Goal: Task Accomplishment & Management: Complete application form

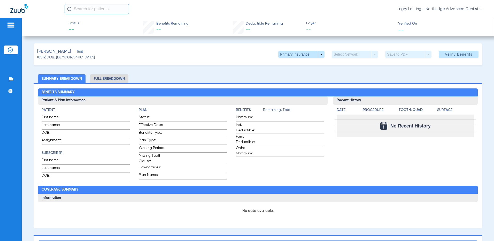
click at [441, 9] on span "Ingry Lasting - Northridge Advanced Dentistry" at bounding box center [441, 8] width 85 height 5
click at [450, 22] on button "Account Selection" at bounding box center [464, 18] width 37 height 10
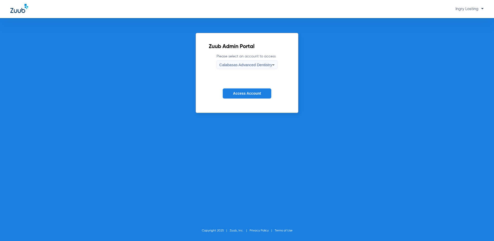
click at [234, 65] on span "Calabasas Advanced Dentistry" at bounding box center [245, 65] width 53 height 4
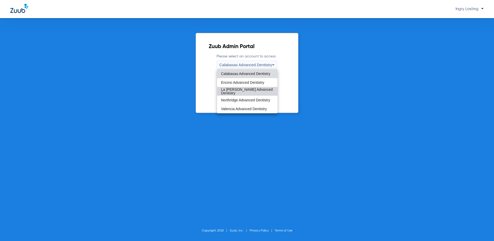
click at [233, 93] on mat-option "La [PERSON_NAME] Advanced Dentistry" at bounding box center [247, 91] width 61 height 9
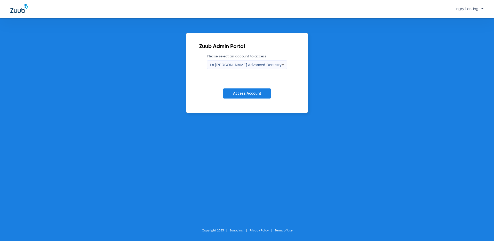
click at [233, 93] on span "Access Account" at bounding box center [247, 93] width 28 height 4
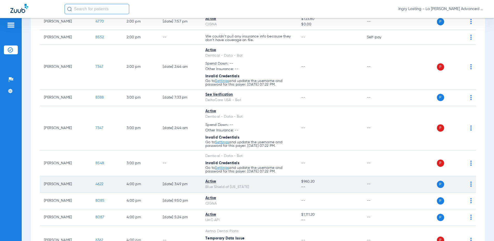
scroll to position [594, 0]
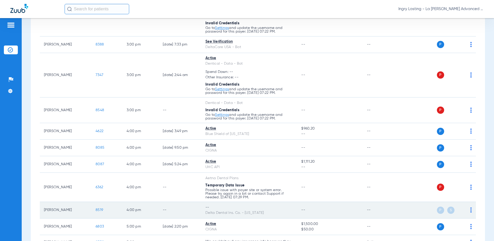
click at [102, 210] on span "8519" at bounding box center [99, 210] width 7 height 4
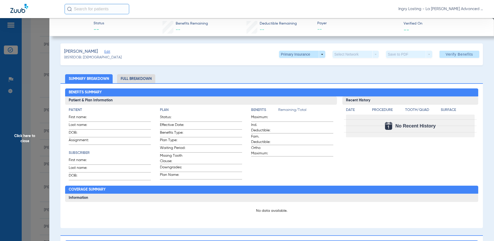
type input "[PERSON_NAME]"
type input "[DATE]"
type input "1216751859"
click at [112, 55] on div "(8519) DOB: [DEMOGRAPHIC_DATA]" at bounding box center [93, 57] width 58 height 5
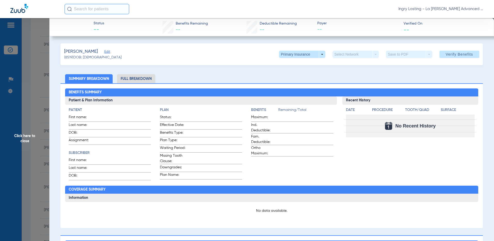
click at [109, 51] on span "Edit" at bounding box center [106, 52] width 5 height 5
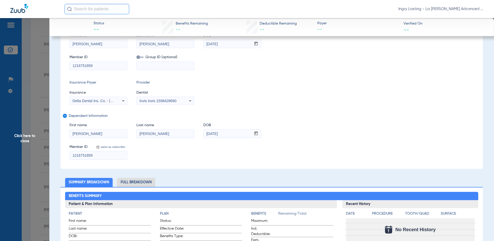
scroll to position [52, 0]
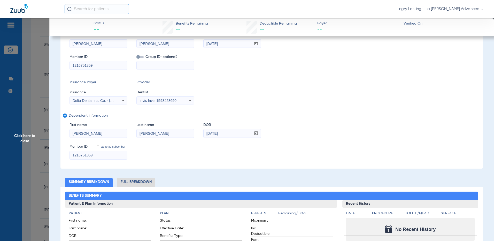
click at [103, 101] on span "Delta Dental Ins. Co. - [US_STATE]" at bounding box center [101, 100] width 57 height 4
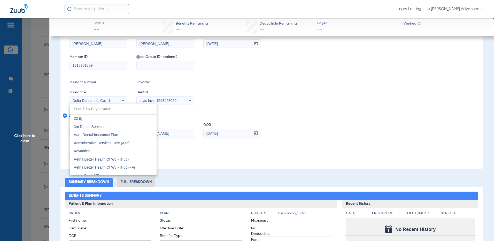
scroll to position [852, 0]
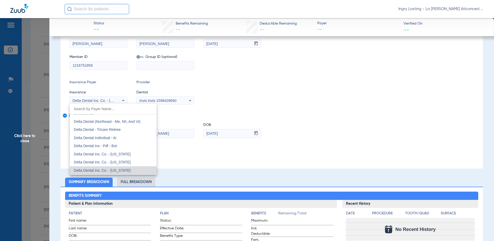
click at [382, 117] on div at bounding box center [247, 120] width 494 height 241
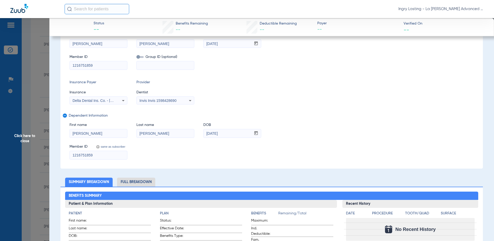
click at [169, 101] on span "Invis Invis 1598428690" at bounding box center [158, 100] width 37 height 4
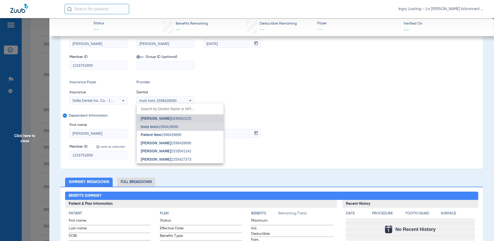
click at [173, 118] on span "[PERSON_NAME] 1639402225" at bounding box center [166, 119] width 50 height 4
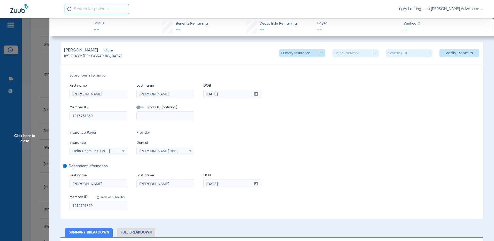
scroll to position [0, 0]
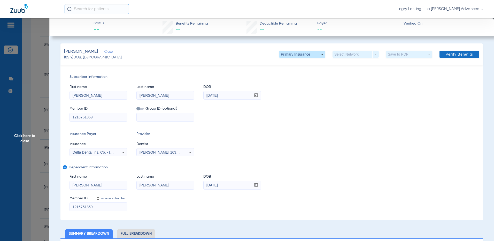
click at [467, 56] on span "Verify Benefits" at bounding box center [459, 54] width 27 height 4
click at [453, 56] on app-verify-button "Verify Benefits" at bounding box center [457, 54] width 43 height 7
click at [463, 54] on app-verify-button "Verify Benefits" at bounding box center [457, 54] width 43 height 7
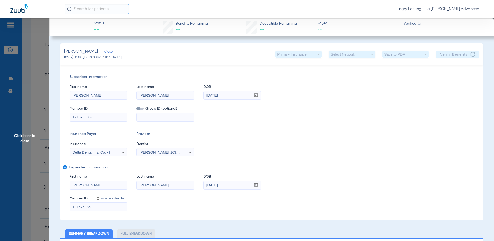
click at [468, 52] on app-verify-button "Verify Benefits" at bounding box center [457, 54] width 43 height 7
drag, startPoint x: 468, startPoint y: 52, endPoint x: 453, endPoint y: 72, distance: 24.9
click at [453, 72] on div "Subscriber Information First name [PERSON_NAME] Last name [PERSON_NAME] DOB mm …" at bounding box center [271, 142] width 423 height 155
click at [453, 55] on app-verify-button "Verify Benefits" at bounding box center [457, 54] width 43 height 7
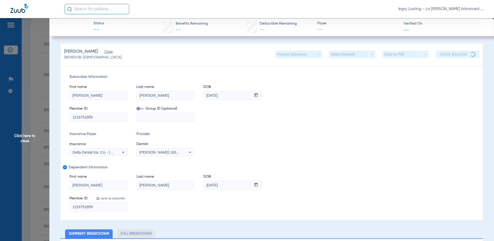
click at [446, 58] on div "[PERSON_NAME] (8519) DOB: [DEMOGRAPHIC_DATA] Primary Insurance arrow_drop_down …" at bounding box center [271, 54] width 423 height 22
click at [446, 57] on app-verify-button "Verify Benefits" at bounding box center [457, 54] width 43 height 7
drag, startPoint x: 446, startPoint y: 57, endPoint x: 405, endPoint y: 85, distance: 49.5
click at [406, 84] on div "First name [PERSON_NAME] Last name [PERSON_NAME] mm / dd / yyyy [DATE]" at bounding box center [272, 90] width 404 height 20
click at [446, 57] on app-verify-button "Verify Benefits" at bounding box center [457, 54] width 43 height 7
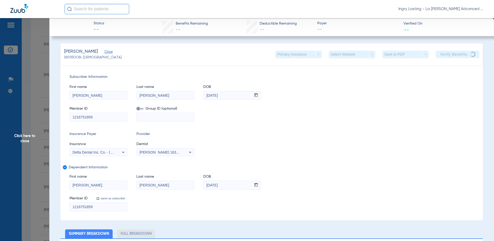
click at [444, 57] on app-verify-button "Verify Benefits" at bounding box center [457, 54] width 43 height 7
click at [459, 56] on app-verify-button "Verify Benefits" at bounding box center [457, 54] width 43 height 7
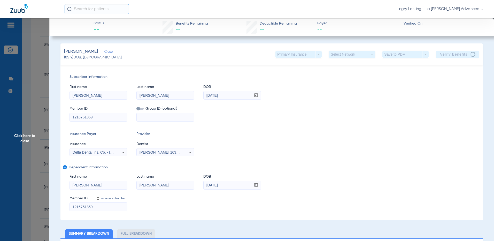
click at [459, 56] on app-verify-button "Verify Benefits" at bounding box center [457, 54] width 43 height 7
click at [458, 54] on app-verify-button "Verify Benefits" at bounding box center [457, 54] width 43 height 7
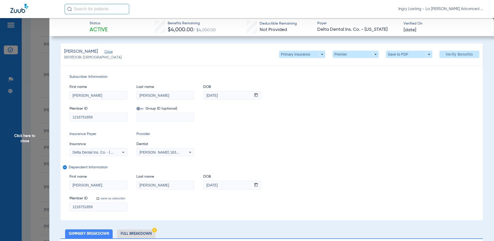
click at [21, 47] on span "Click here to close" at bounding box center [24, 138] width 49 height 241
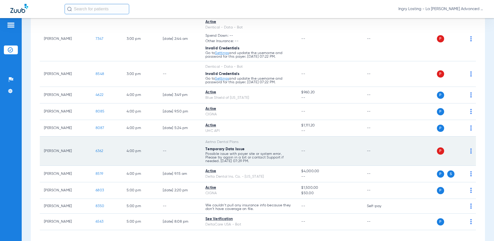
scroll to position [668, 0]
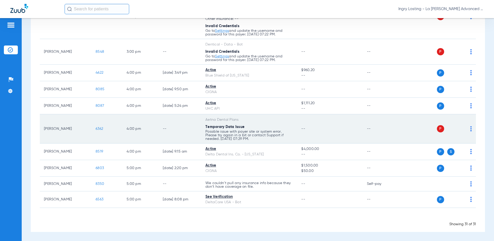
click at [100, 130] on span "6362" at bounding box center [99, 129] width 7 height 4
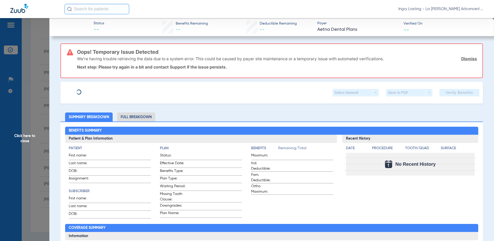
type input "Stephanie"
type input "Wang"
type input "12/06/1971"
type input "W280603249"
type input "019414601400001"
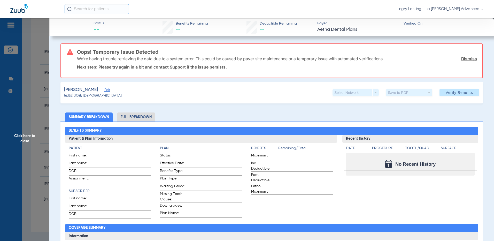
click at [104, 89] on span "Edit" at bounding box center [106, 90] width 5 height 5
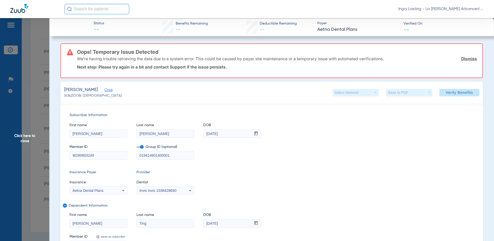
click at [141, 148] on span at bounding box center [139, 147] width 7 height 2
click at [136, 148] on input "checkbox" at bounding box center [136, 148] width 0 height 0
click at [149, 193] on div "Invis Invis 1598428690" at bounding box center [165, 190] width 57 height 6
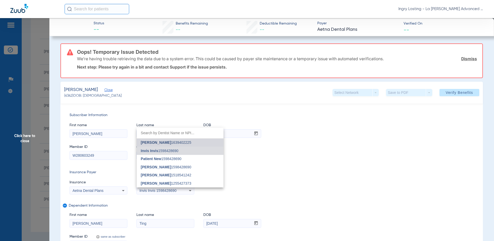
click at [169, 146] on mat-option "[PERSON_NAME] 1639402225" at bounding box center [180, 143] width 87 height 8
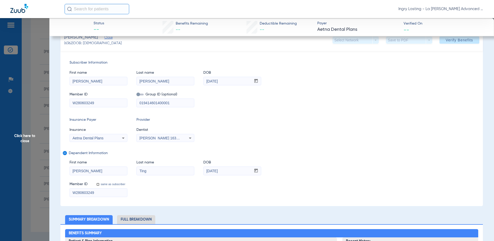
scroll to position [52, 0]
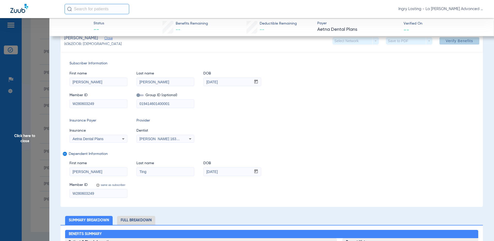
click at [460, 41] on span "Verify Benefits" at bounding box center [459, 41] width 27 height 4
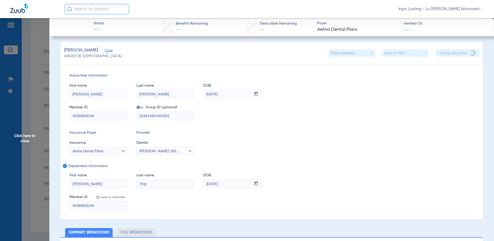
scroll to position [0, 0]
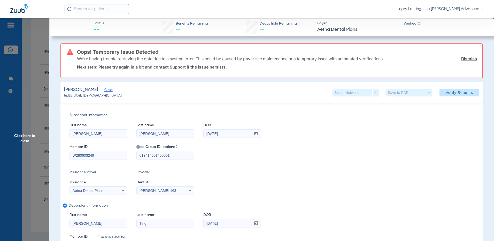
click at [47, 77] on span "Click here to close" at bounding box center [24, 138] width 49 height 241
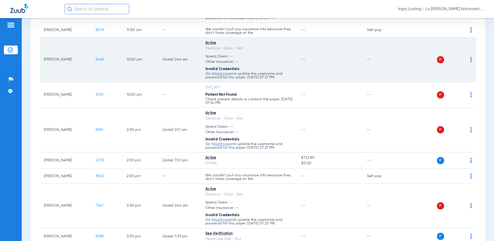
scroll to position [383, 0]
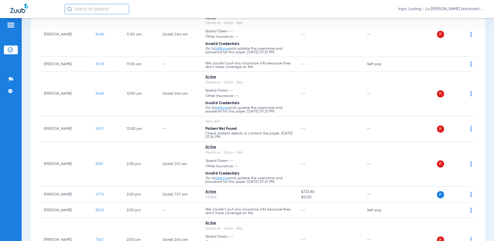
click at [444, 8] on span "Ingry Lasting - La [PERSON_NAME] Advanced Dentistry" at bounding box center [441, 8] width 85 height 5
click at [445, 14] on div at bounding box center [247, 120] width 494 height 241
click at [448, 17] on div "Ingry Lasting - La [PERSON_NAME] Advanced Dentistry" at bounding box center [247, 9] width 494 height 18
click at [448, 11] on span "Ingry Lasting - La [PERSON_NAME] Advanced Dentistry" at bounding box center [441, 8] width 85 height 5
click at [453, 21] on button "Account Selection" at bounding box center [464, 18] width 37 height 10
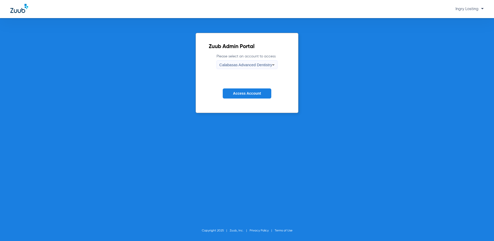
click at [233, 63] on span "Calabasas Advanced Dentistry" at bounding box center [245, 65] width 53 height 4
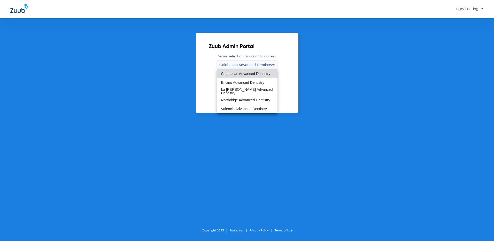
click at [197, 88] on div at bounding box center [247, 120] width 494 height 241
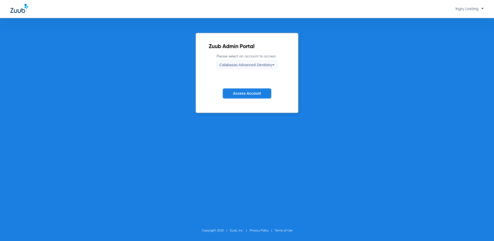
drag, startPoint x: 219, startPoint y: 87, endPoint x: 227, endPoint y: 87, distance: 8.0
click at [220, 86] on form "Please select an account to access Calabasas Advanced Dentistry Access Account" at bounding box center [247, 80] width 77 height 52
click at [229, 88] on form "Please select an account to access Calabasas Advanced Dentistry Access Account" at bounding box center [247, 80] width 77 height 52
click at [229, 90] on button "Access Account" at bounding box center [247, 93] width 49 height 10
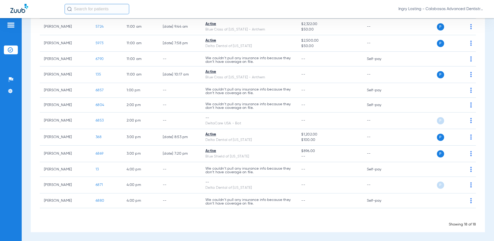
scroll to position [165, 0]
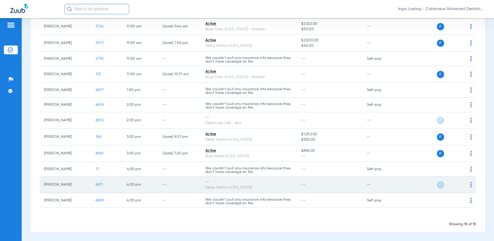
click at [97, 186] on span "6871" at bounding box center [99, 185] width 7 height 4
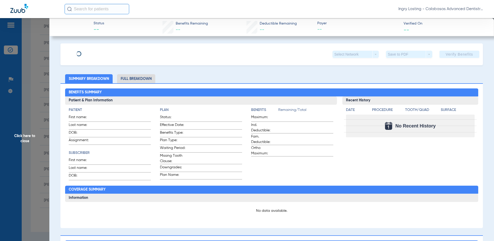
type input "Benjamin"
type input "Nittayo"
type input "06/24/1993"
type input "911598710"
type input "014137"
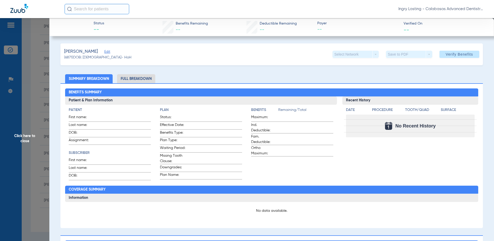
click at [109, 50] on span "Edit" at bounding box center [106, 52] width 5 height 5
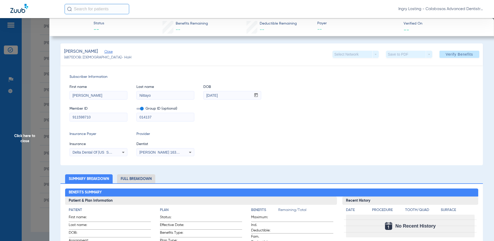
click at [140, 111] on mat-form-field "014137" at bounding box center [165, 116] width 58 height 10
click at [141, 110] on span at bounding box center [139, 109] width 7 height 2
click at [136, 110] on input "checkbox" at bounding box center [136, 110] width 0 height 0
click at [448, 57] on span at bounding box center [460, 54] width 40 height 12
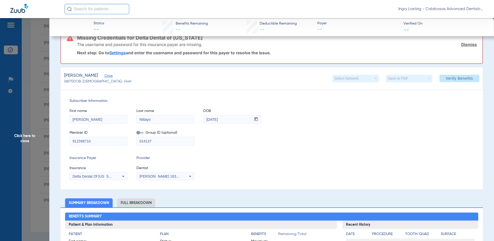
scroll to position [52, 0]
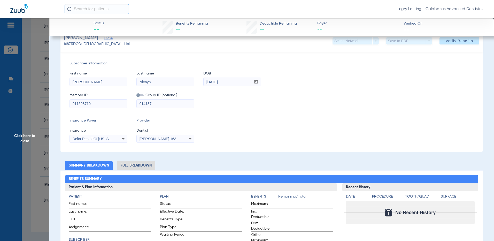
click at [24, 157] on span "Click here to close" at bounding box center [24, 138] width 49 height 241
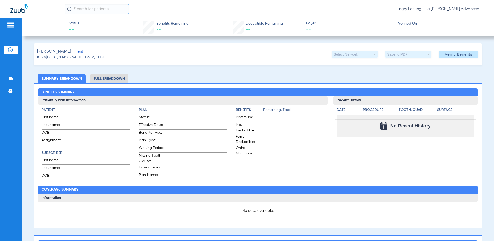
click at [24, 7] on img at bounding box center [19, 8] width 18 height 9
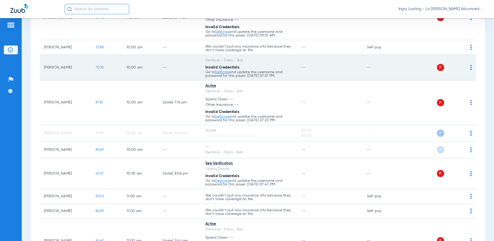
scroll to position [181, 0]
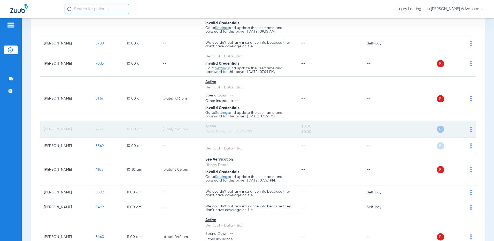
click at [250, 134] on div "Delta Dental of [US_STATE]" at bounding box center [249, 131] width 88 height 5
click at [394, 123] on td "--" at bounding box center [380, 129] width 35 height 17
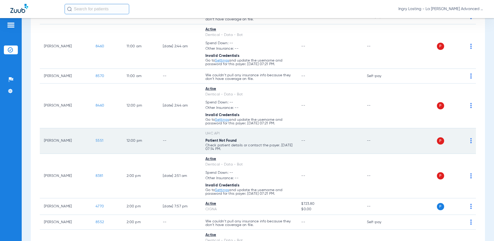
scroll to position [388, 0]
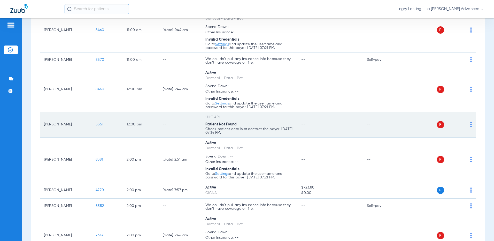
click at [103, 123] on span "5551" at bounding box center [100, 125] width 8 height 4
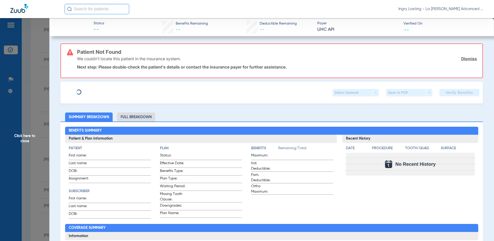
type input "Daniel"
type input "Alcantara"
type input "08/21/1995"
type input "971920943"
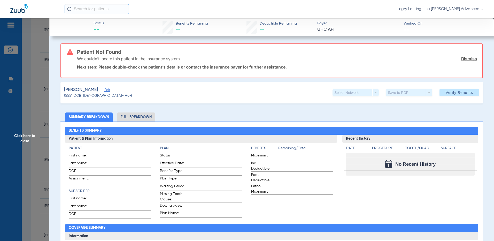
click at [109, 89] on span "Edit" at bounding box center [106, 90] width 5 height 5
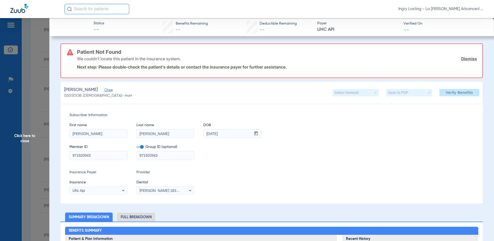
click at [143, 148] on label at bounding box center [139, 146] width 7 height 5
click at [136, 148] on input "checkbox" at bounding box center [136, 148] width 0 height 0
click at [41, 152] on span "Click here to close" at bounding box center [24, 138] width 49 height 241
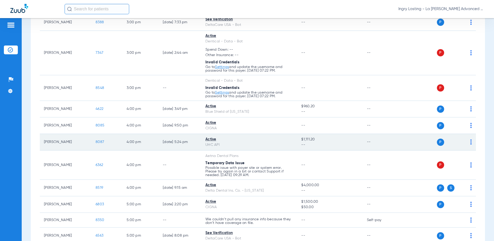
scroll to position [661, 0]
